Goal: Information Seeking & Learning: Learn about a topic

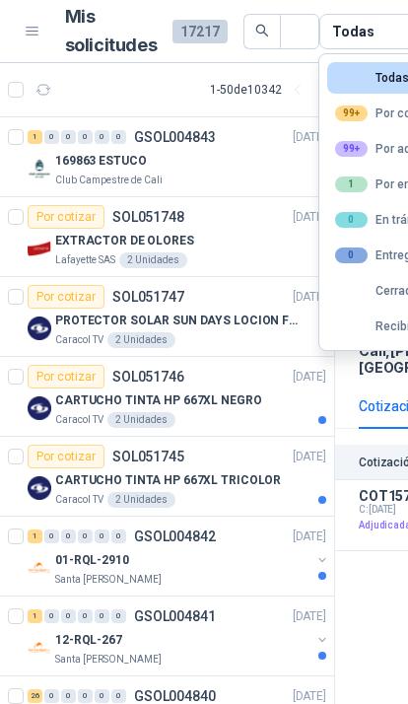
click at [382, 155] on div "99+ Por adjudicar" at bounding box center [391, 149] width 113 height 16
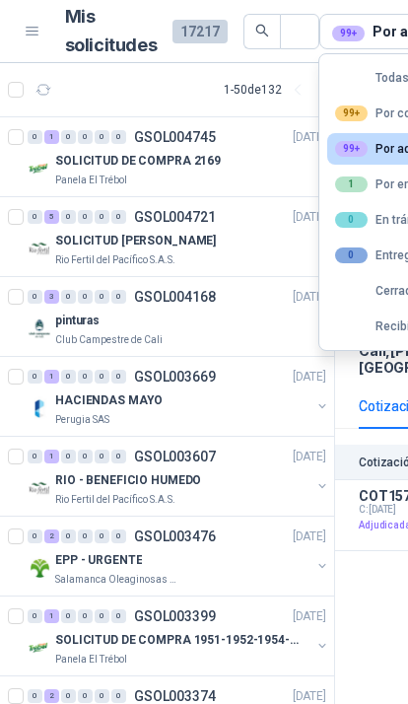
click at [234, 206] on div "0 5 0 0 0 0 GSOL004721 [DATE]" at bounding box center [179, 217] width 303 height 24
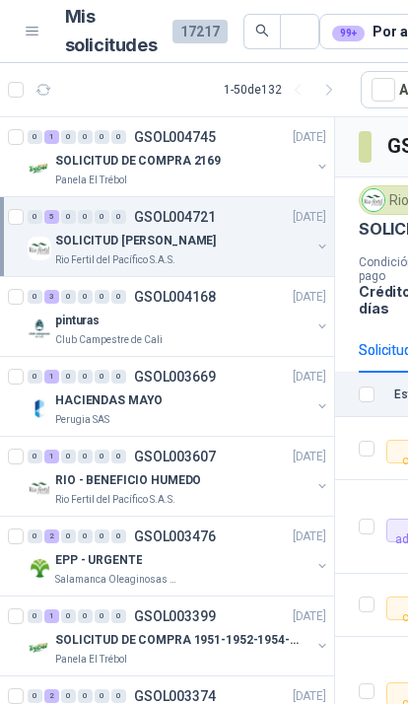
click at [309, 170] on div "SOLICITUD DE COMPRA 2169" at bounding box center [182, 161] width 255 height 24
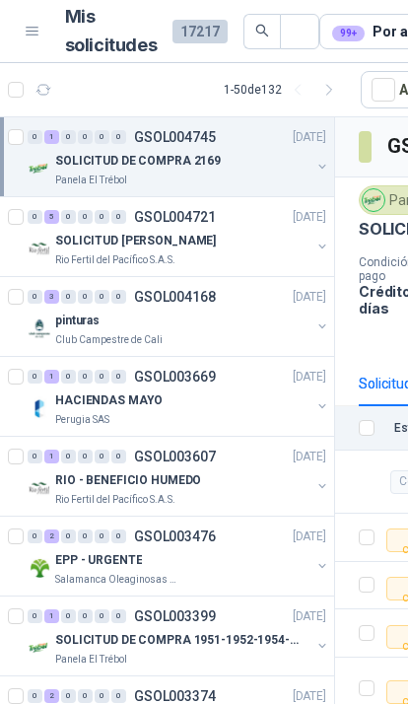
click at [310, 235] on div "SOLICITUD [PERSON_NAME] - PICHINDE Rio Fertil del Pacífico S.A.S." at bounding box center [179, 248] width 303 height 39
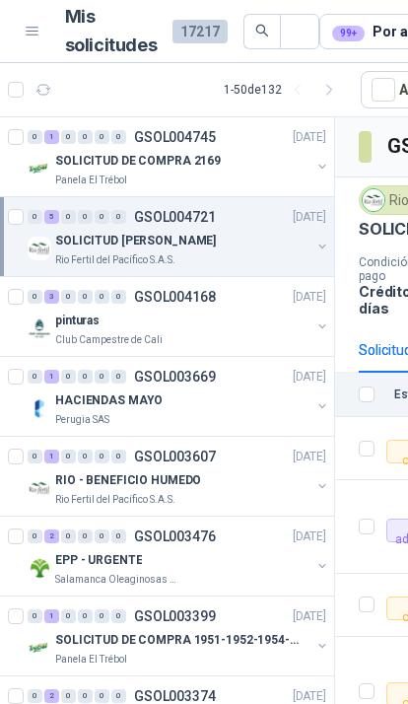
click at [319, 165] on button "button" at bounding box center [322, 167] width 16 height 16
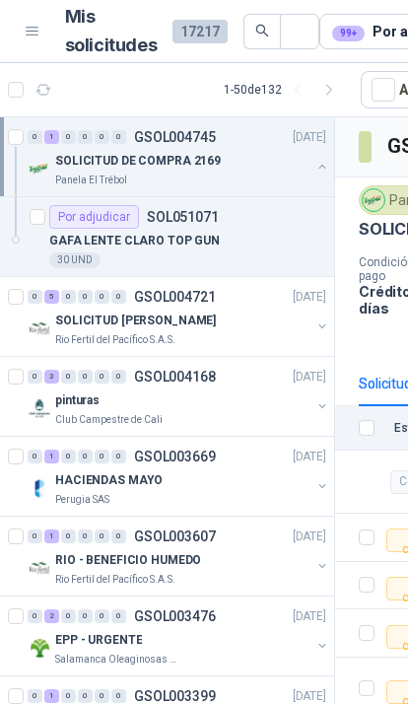
click at [326, 322] on button "button" at bounding box center [322, 326] width 16 height 16
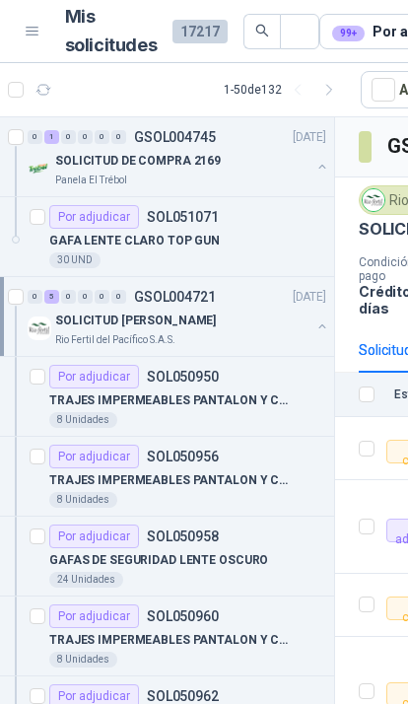
click at [377, 25] on div "99+ Por adjudicar" at bounding box center [396, 32] width 129 height 22
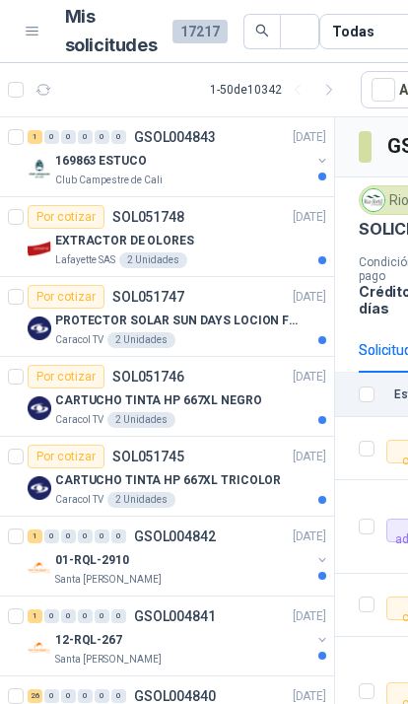
click at [317, 157] on button "button" at bounding box center [322, 161] width 16 height 16
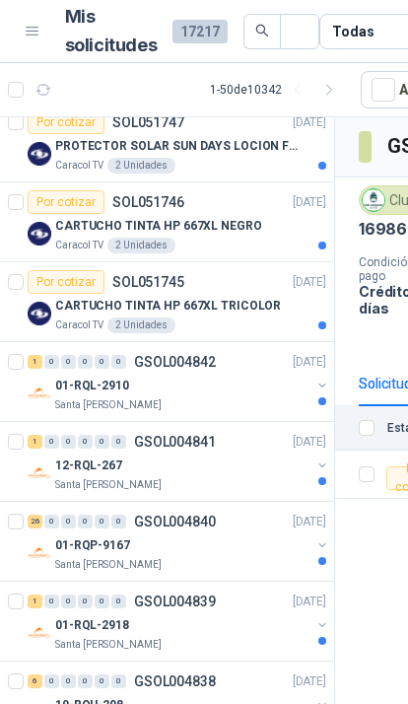
scroll to position [261, 0]
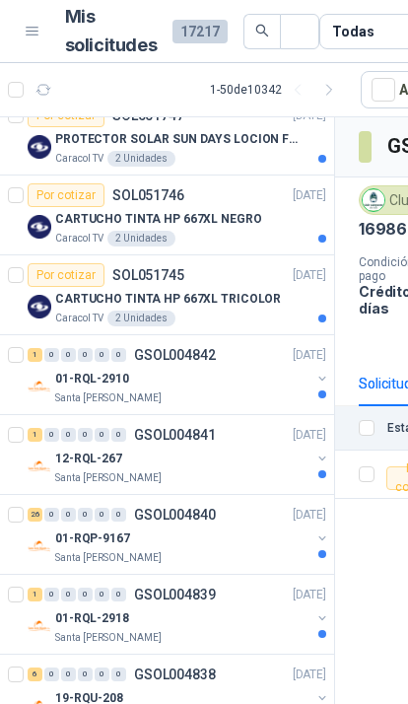
click at [322, 391] on div at bounding box center [322, 394] width 8 height 8
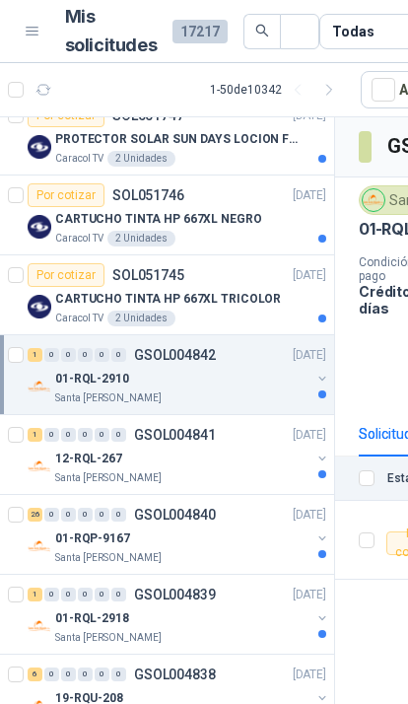
click at [311, 383] on div "01-RQL-2910 [GEOGRAPHIC_DATA][PERSON_NAME]" at bounding box center [179, 386] width 303 height 39
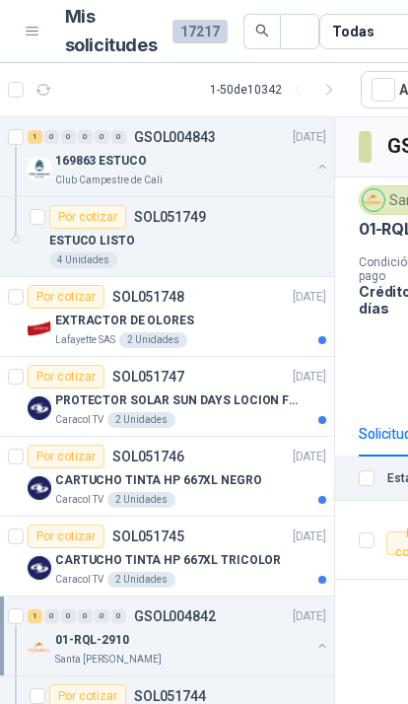
click at [197, 237] on div "ESTUCO LISTO" at bounding box center [187, 241] width 277 height 24
